Goal: Information Seeking & Learning: Check status

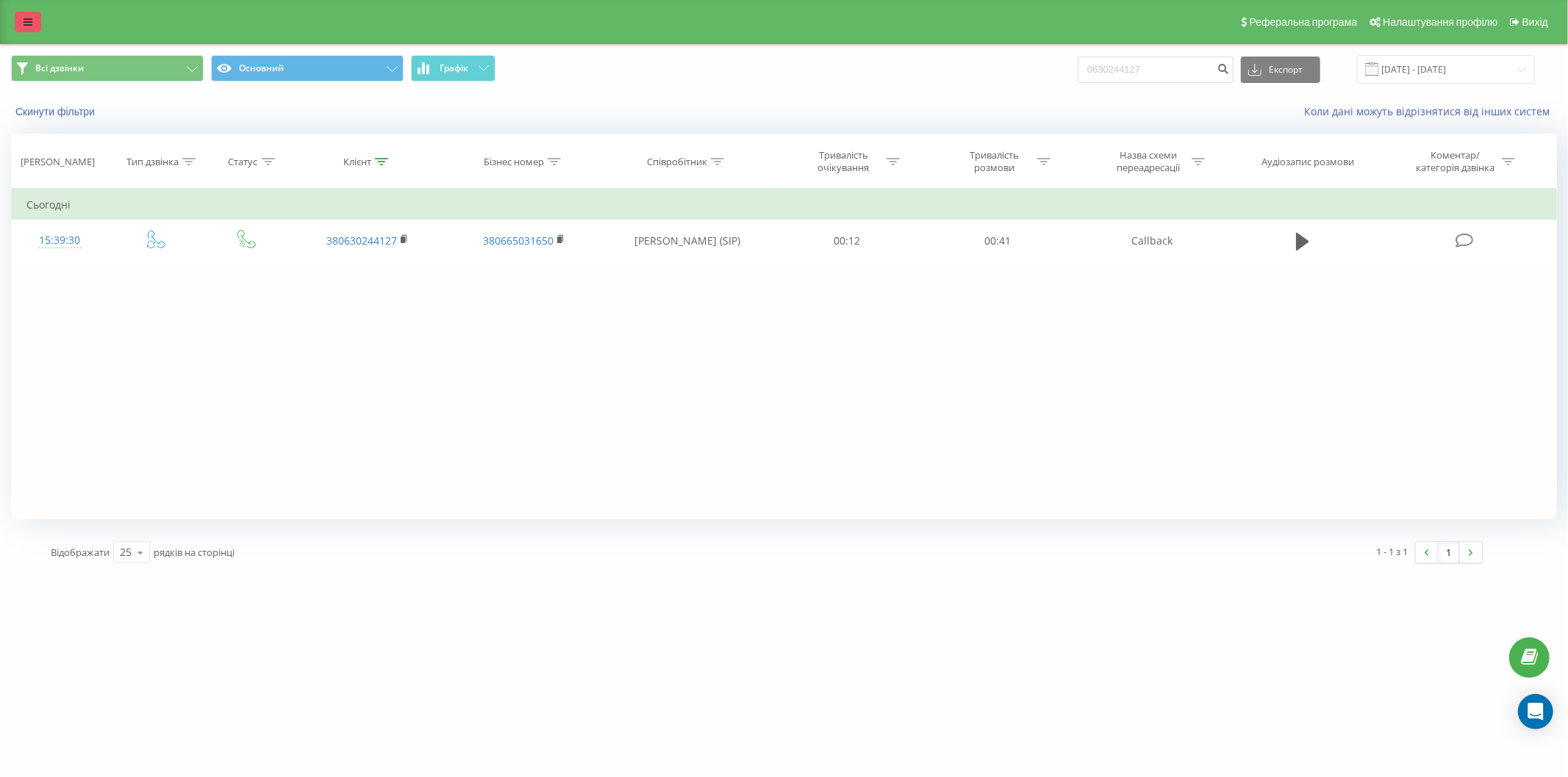
click at [25, 25] on icon at bounding box center [28, 22] width 9 height 11
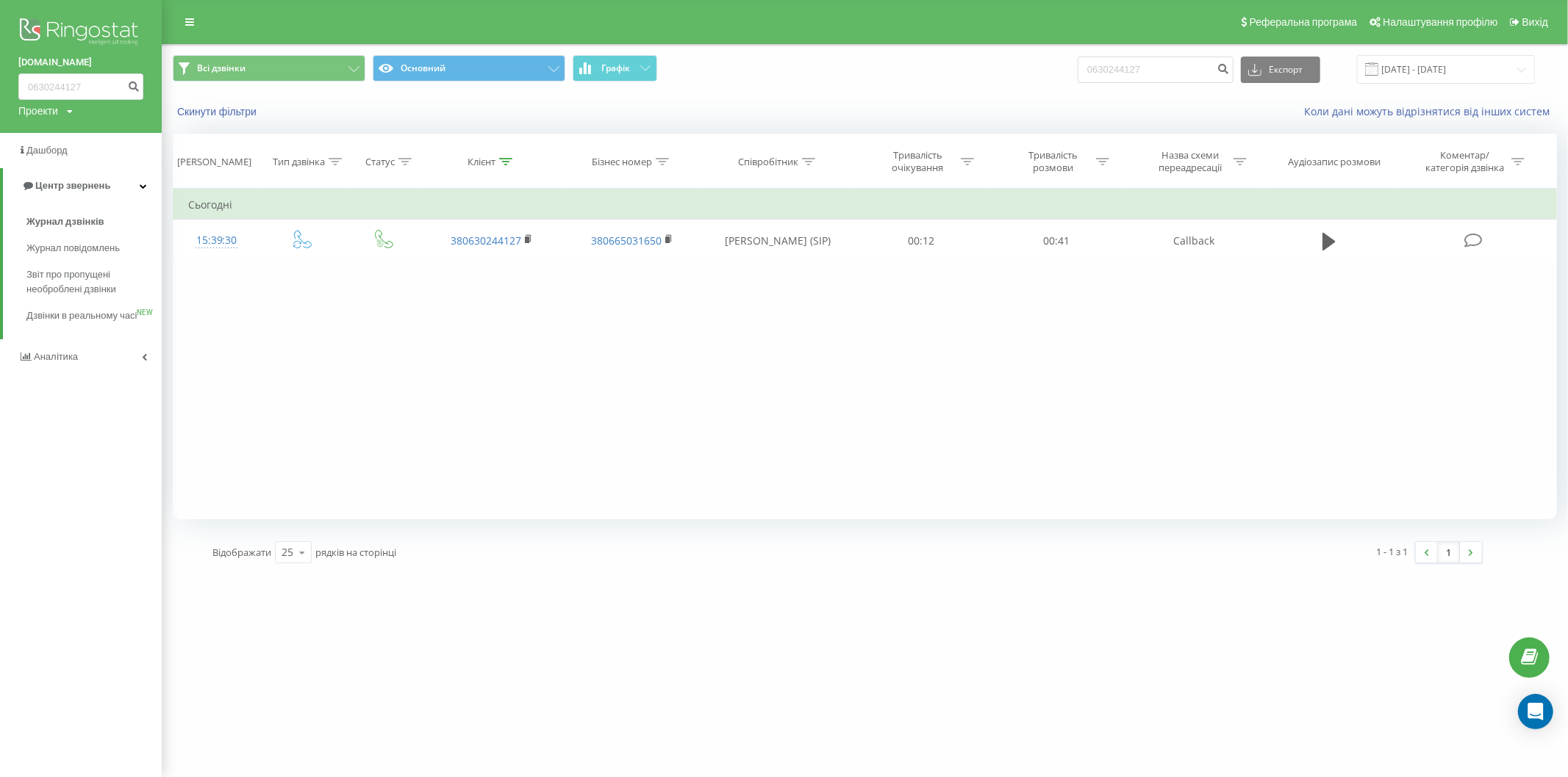
click at [65, 28] on img at bounding box center [80, 33] width 125 height 37
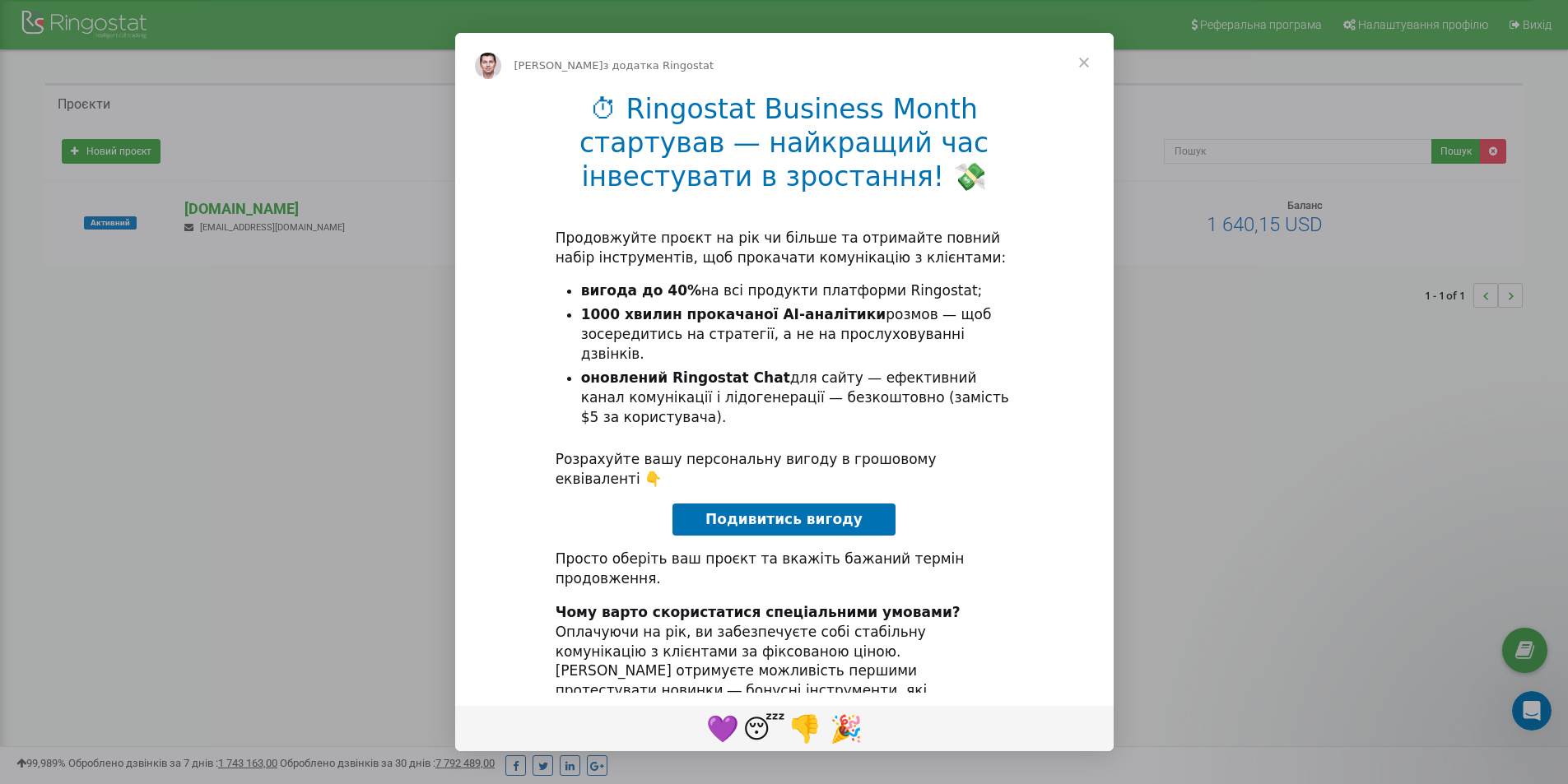
click at [1083, 67] on span "Закрити" at bounding box center [1084, 62] width 59 height 59
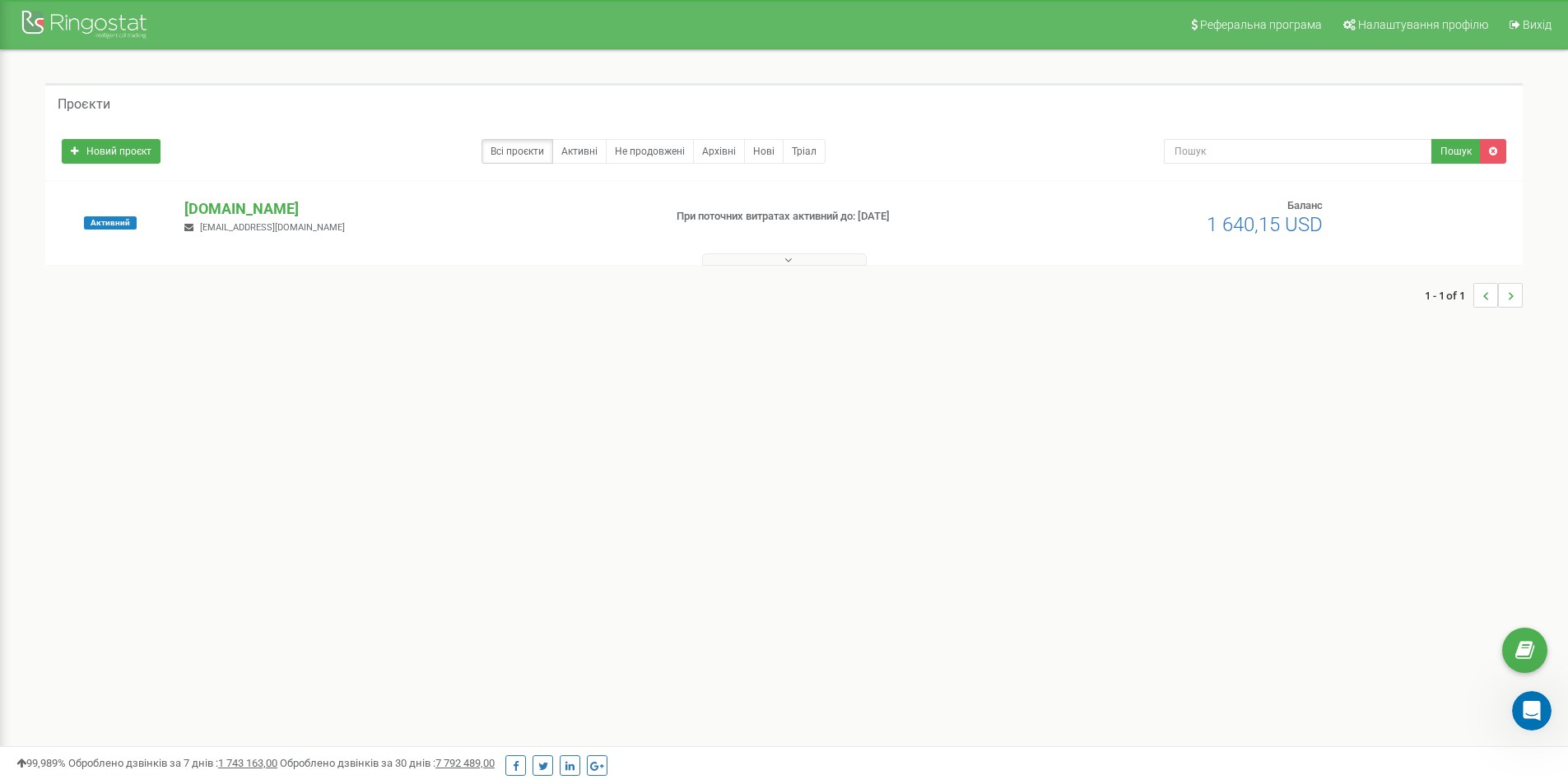
click at [215, 222] on span "support@bro-car.com.ua" at bounding box center [272, 228] width 145 height 11
click at [121, 220] on span "Активний" at bounding box center [111, 222] width 53 height 13
click at [241, 232] on span "support@bro-car.com.ua" at bounding box center [272, 228] width 145 height 11
click at [232, 210] on p "[DOMAIN_NAME]" at bounding box center [416, 209] width 465 height 21
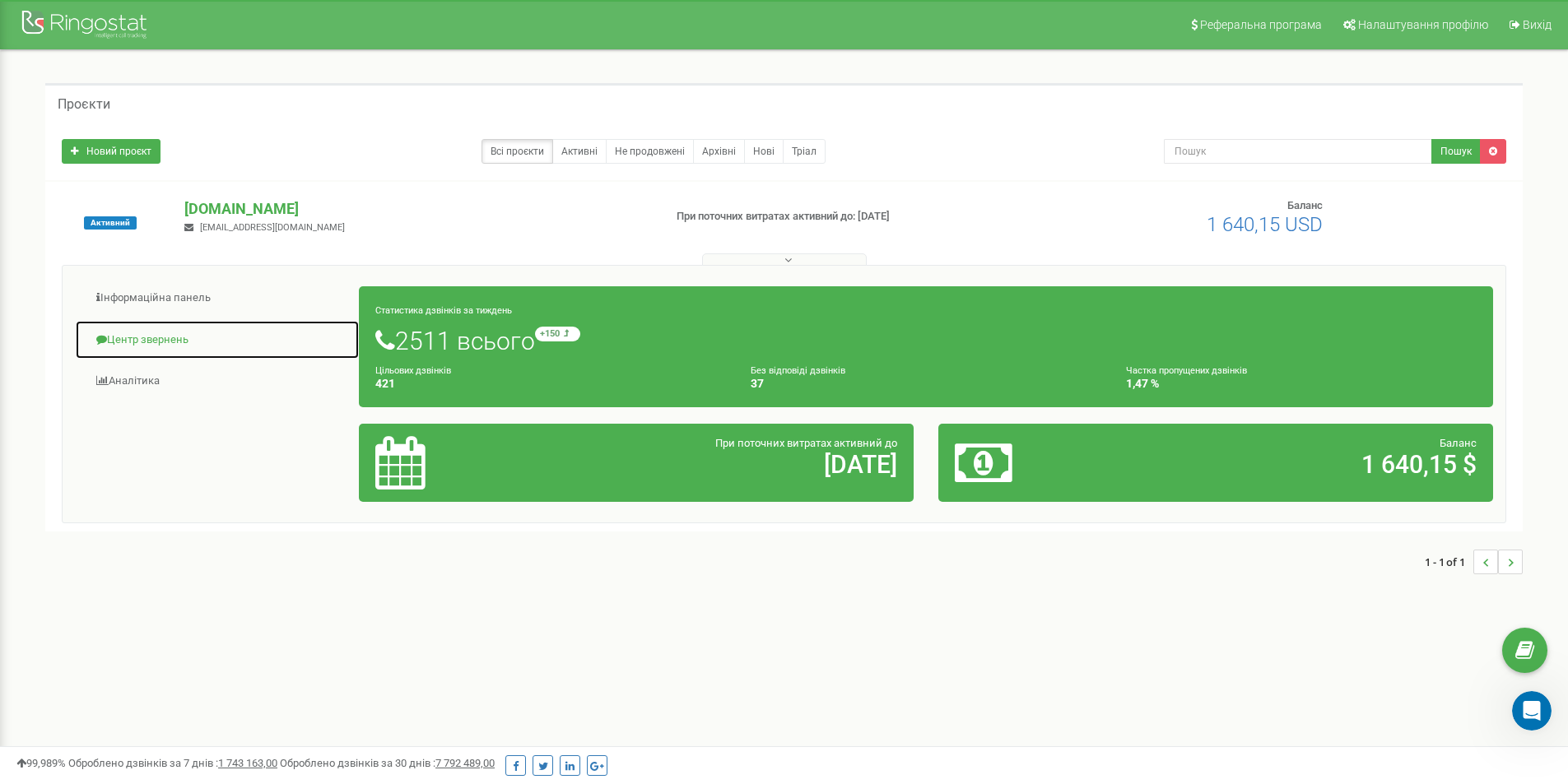
click at [171, 338] on link "Центр звернень" at bounding box center [217, 340] width 285 height 40
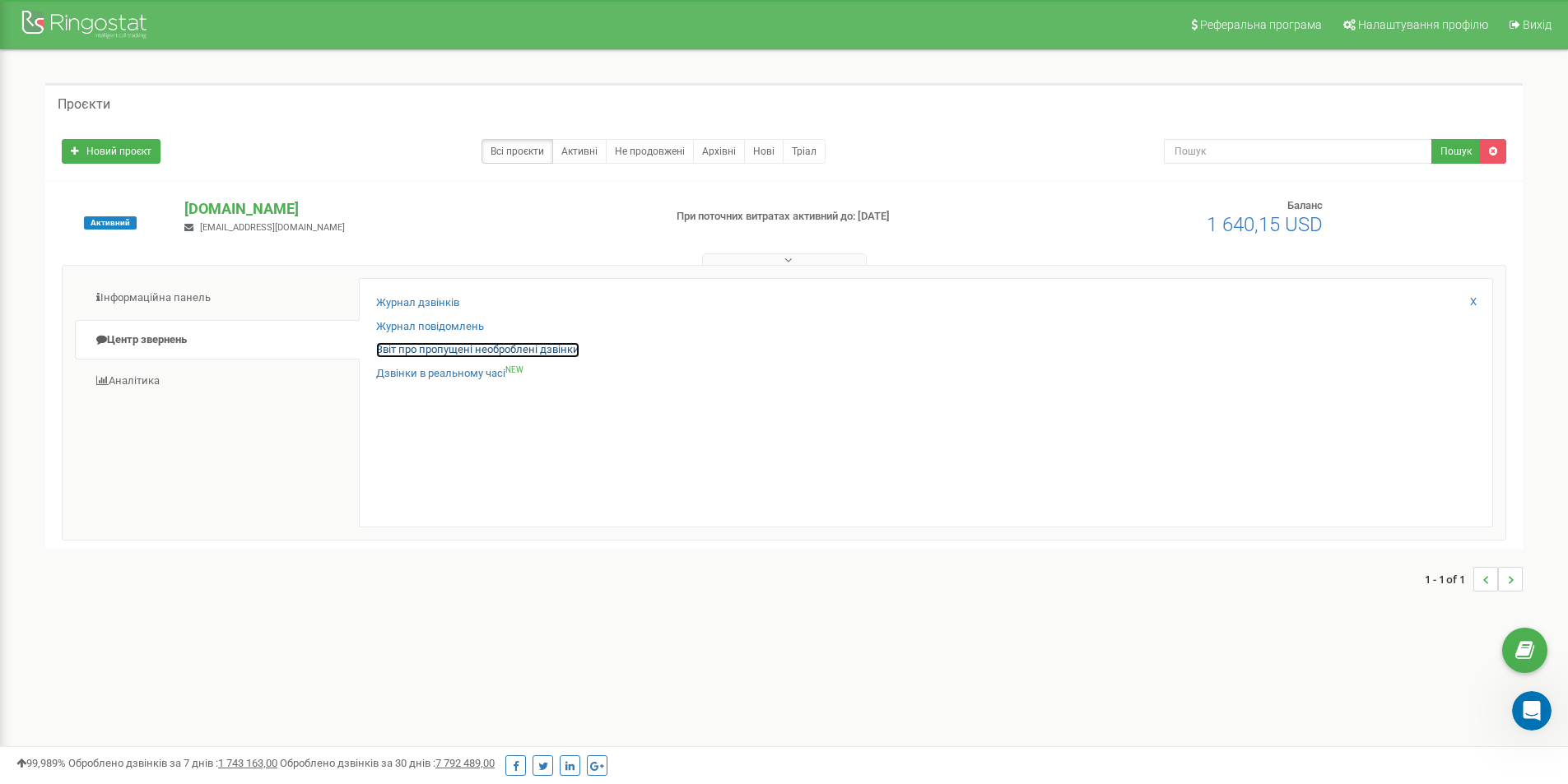
click at [445, 354] on link "Звіт про пропущені необроблені дзвінки" at bounding box center [478, 349] width 203 height 16
